Goal: Transaction & Acquisition: Purchase product/service

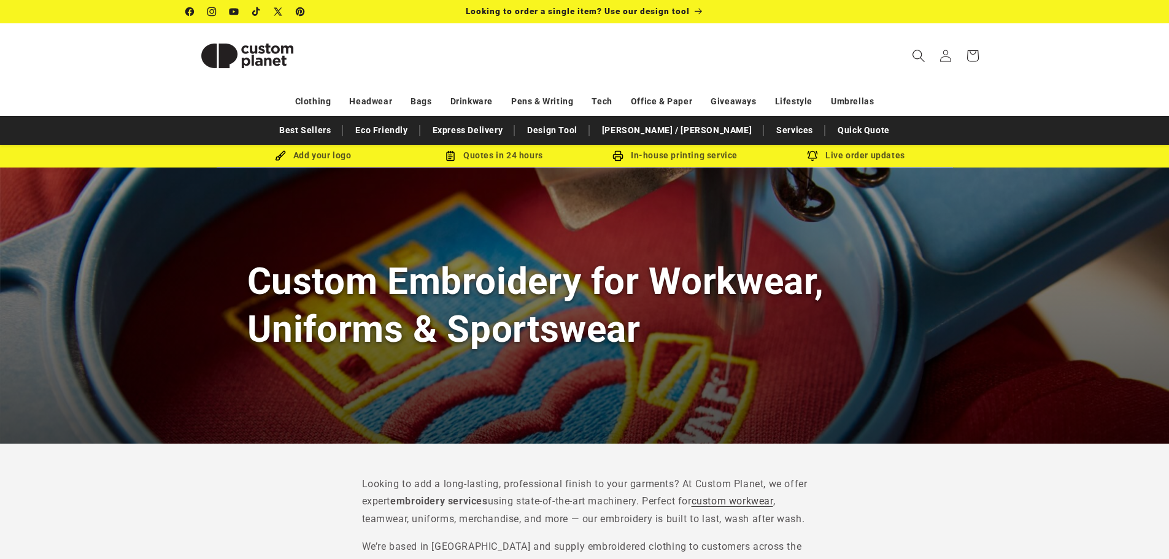
click at [918, 54] on icon "Search" at bounding box center [918, 55] width 13 height 13
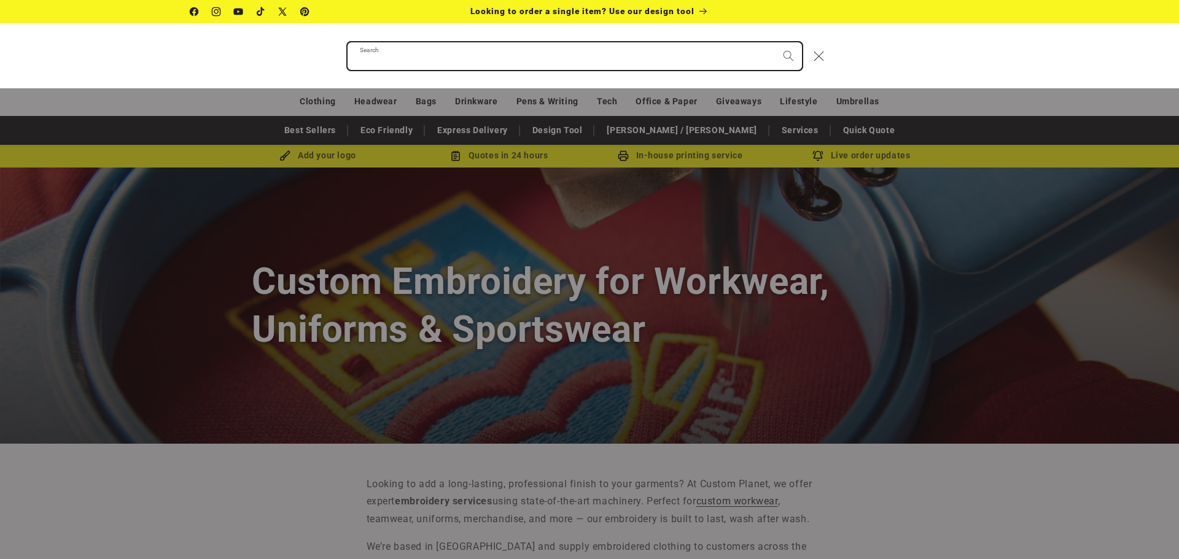
click at [438, 50] on input "Search" at bounding box center [574, 56] width 454 height 28
paste input "**********"
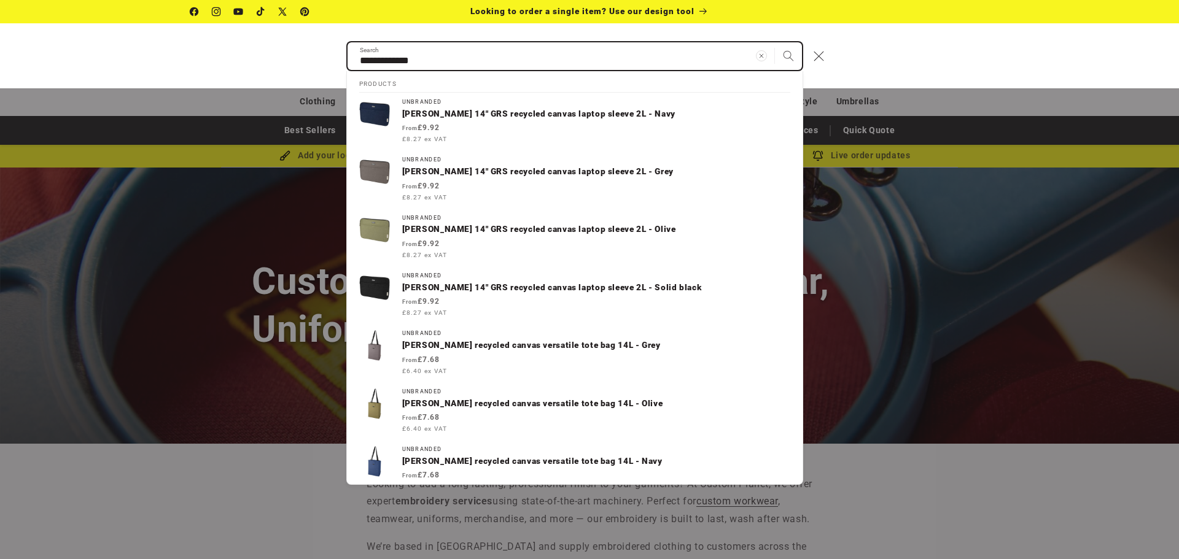
type input "**********"
click at [775, 42] on button "Search" at bounding box center [788, 55] width 27 height 27
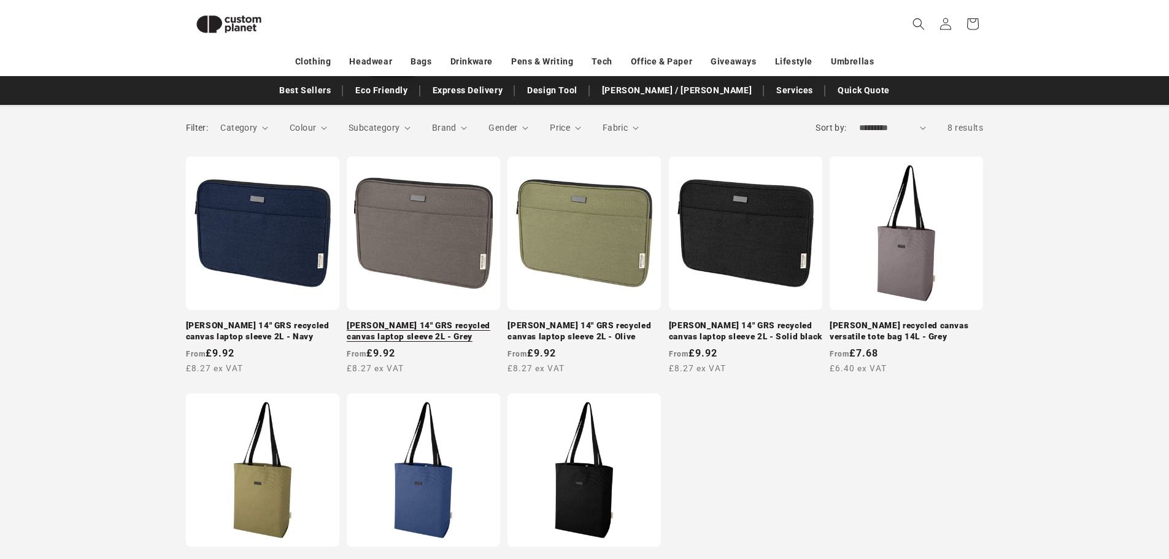
scroll to position [168, 0]
click at [416, 321] on link "[PERSON_NAME] 14" GRS recycled canvas laptop sleeve 2L - Grey" at bounding box center [423, 331] width 153 height 21
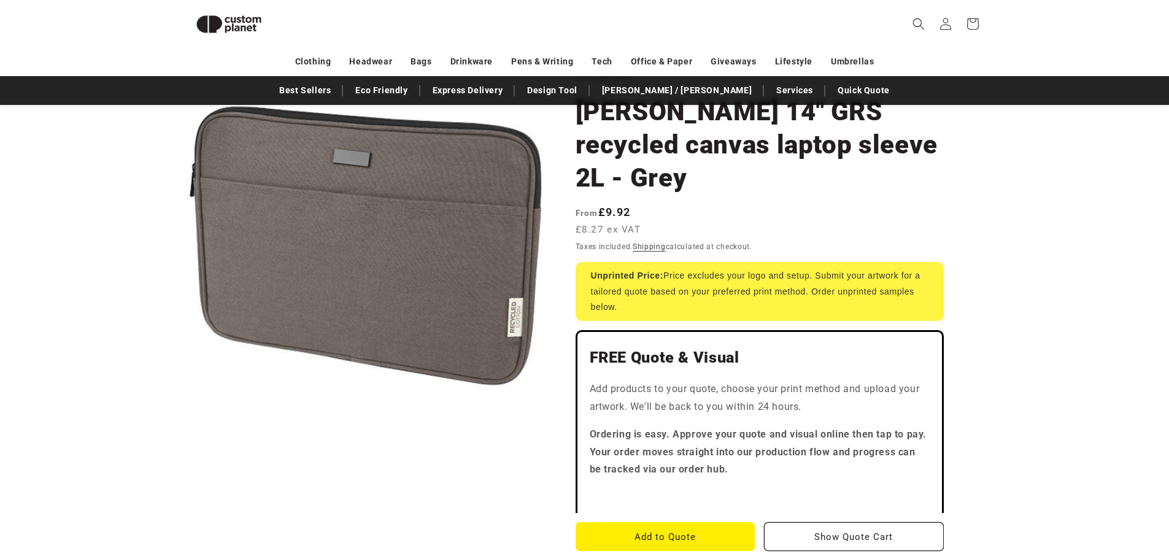
scroll to position [45, 0]
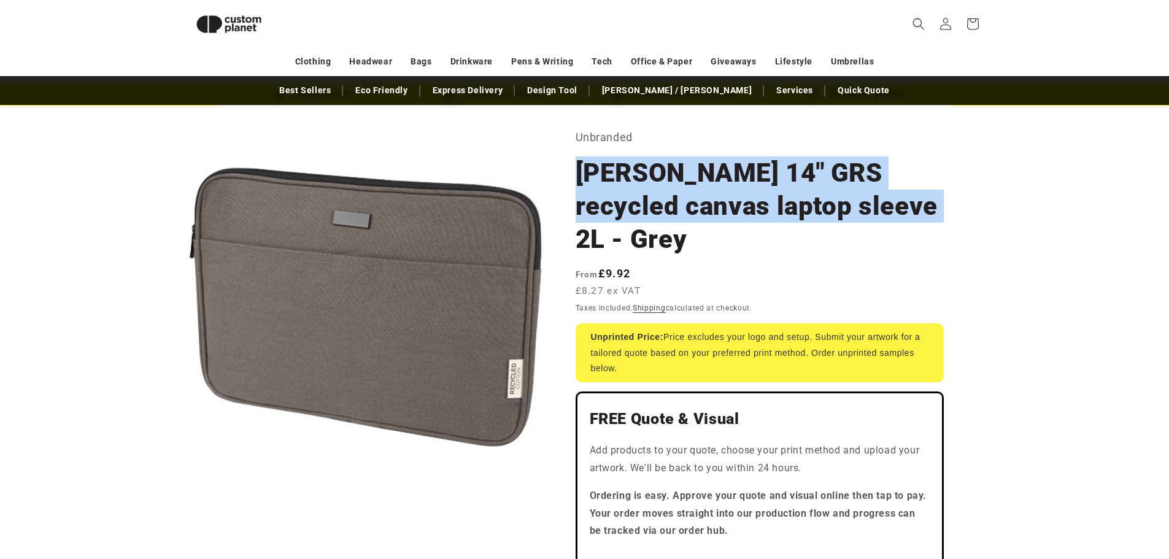
drag, startPoint x: 580, startPoint y: 172, endPoint x: 884, endPoint y: 212, distance: 307.1
click at [884, 212] on h1 "[PERSON_NAME] 14" GRS recycled canvas laptop sleeve 2L - Grey" at bounding box center [760, 206] width 368 height 99
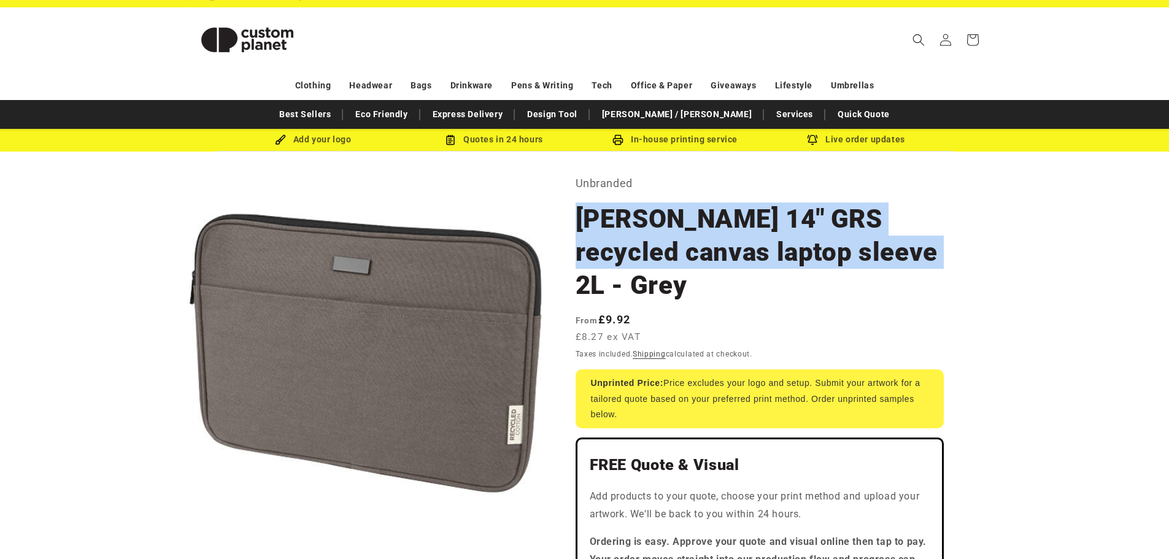
scroll to position [0, 0]
